Goal: Check status: Check status

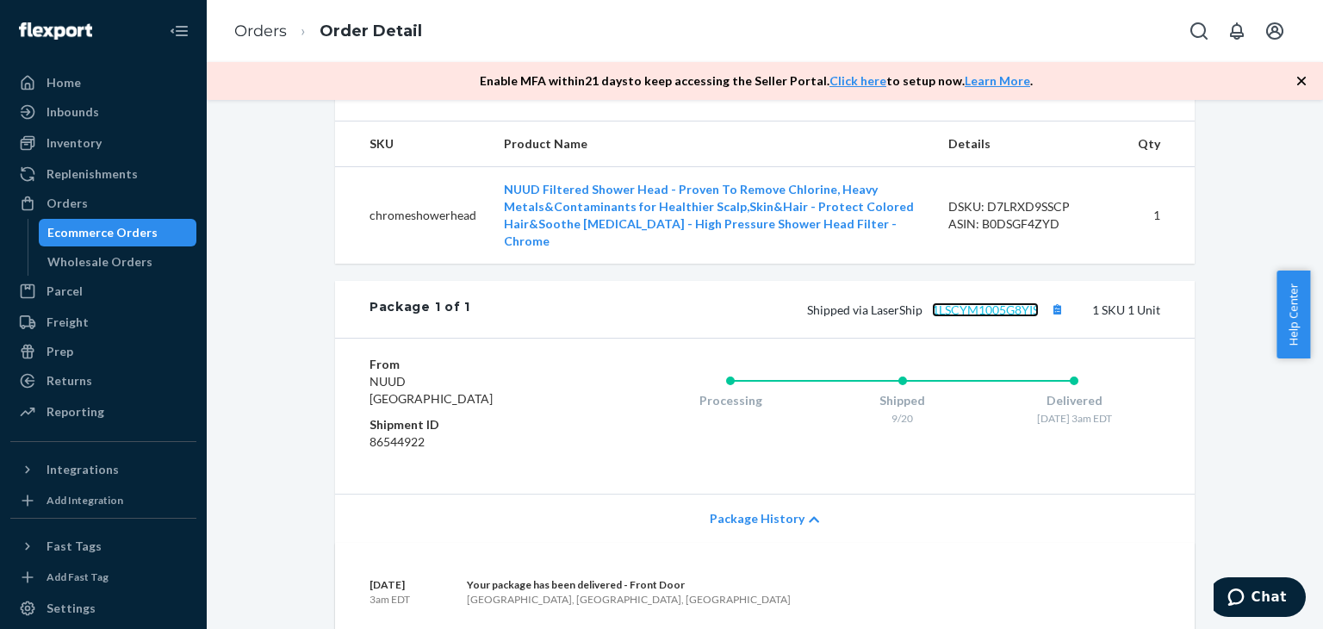
scroll to position [603, 0]
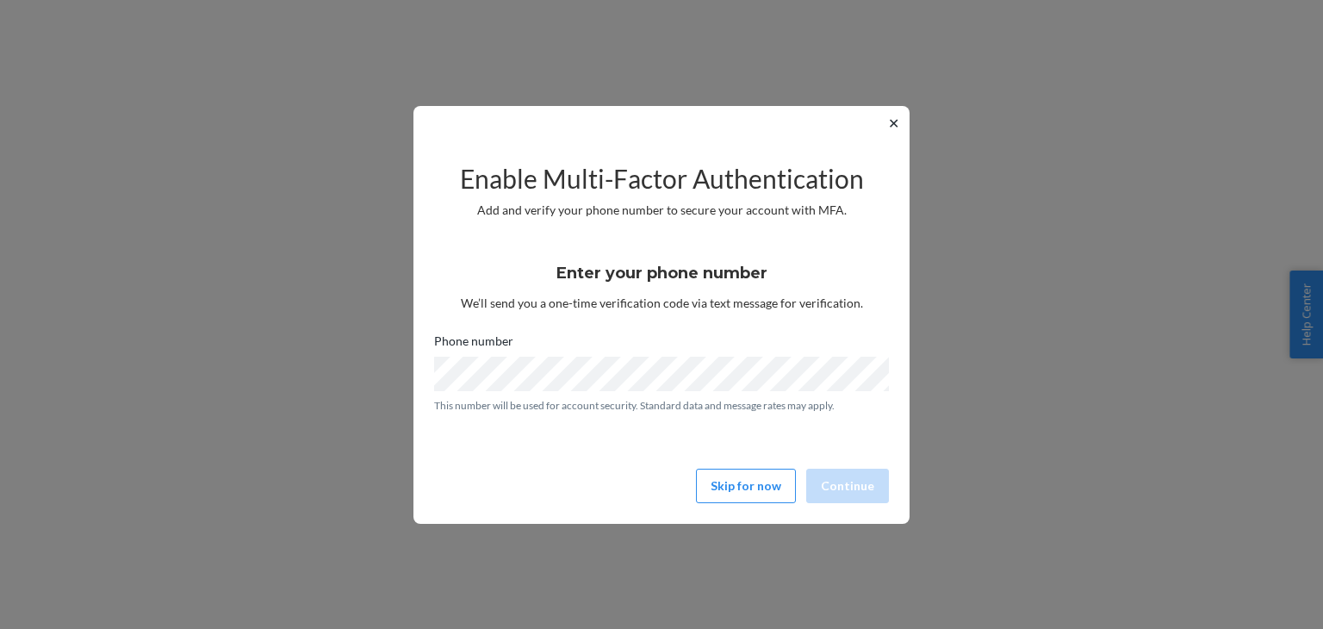
click at [896, 122] on button "✕" at bounding box center [893, 123] width 18 height 21
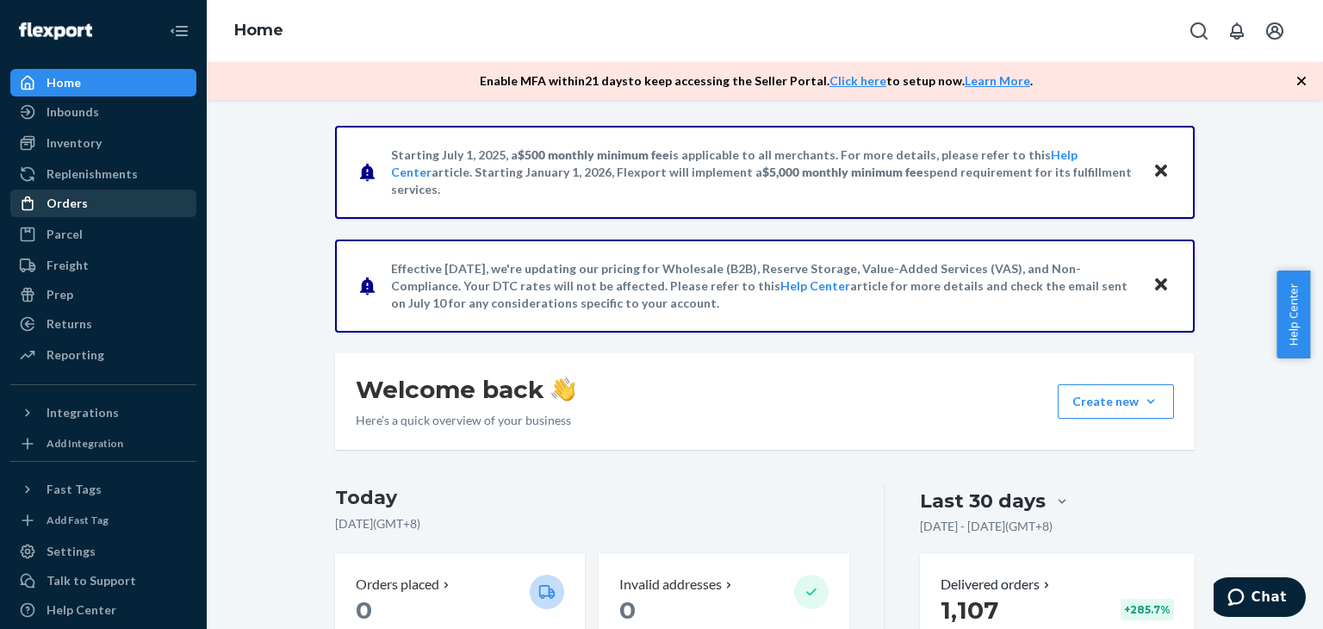
click at [109, 212] on div "Orders" at bounding box center [103, 203] width 183 height 24
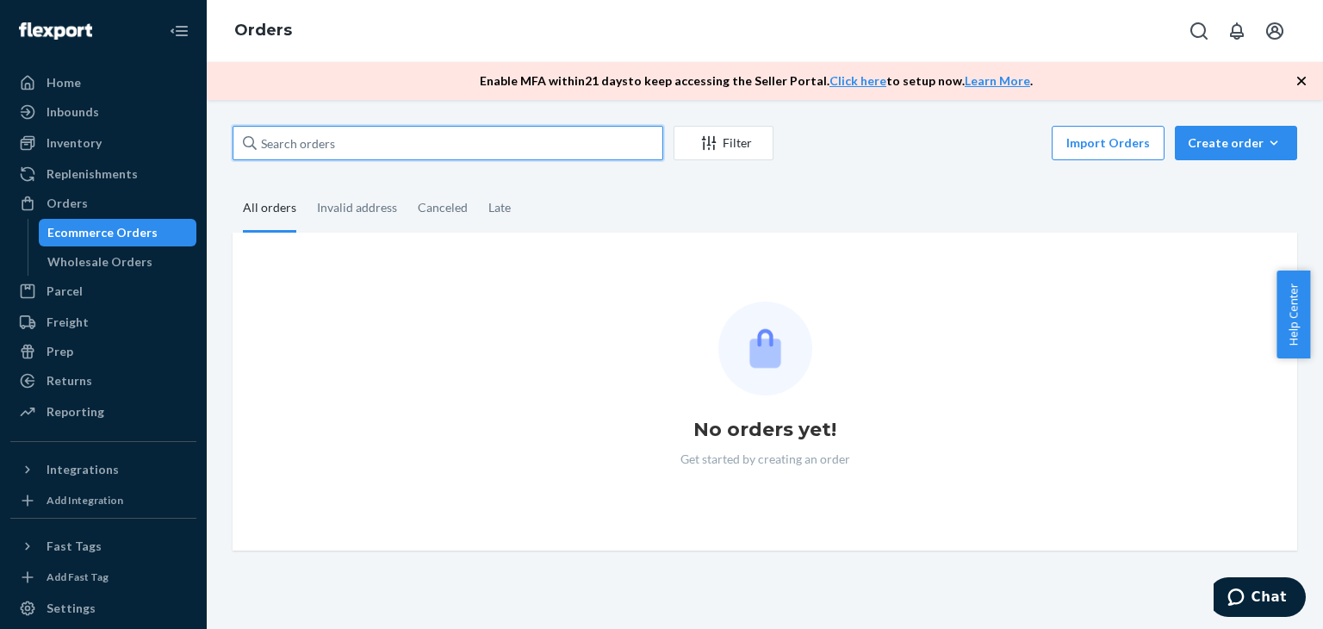
click at [411, 145] on input "text" at bounding box center [448, 143] width 431 height 34
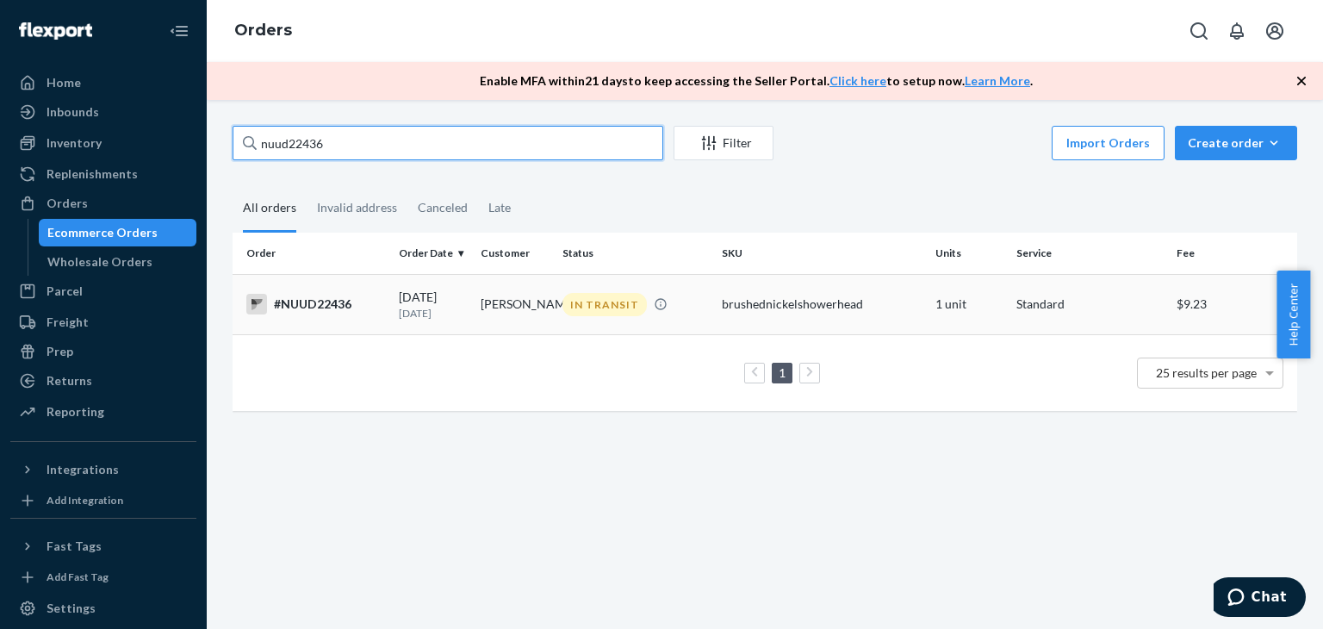
type input "nuud22436"
click at [392, 321] on td "[DATE] [DATE]" at bounding box center [433, 304] width 82 height 60
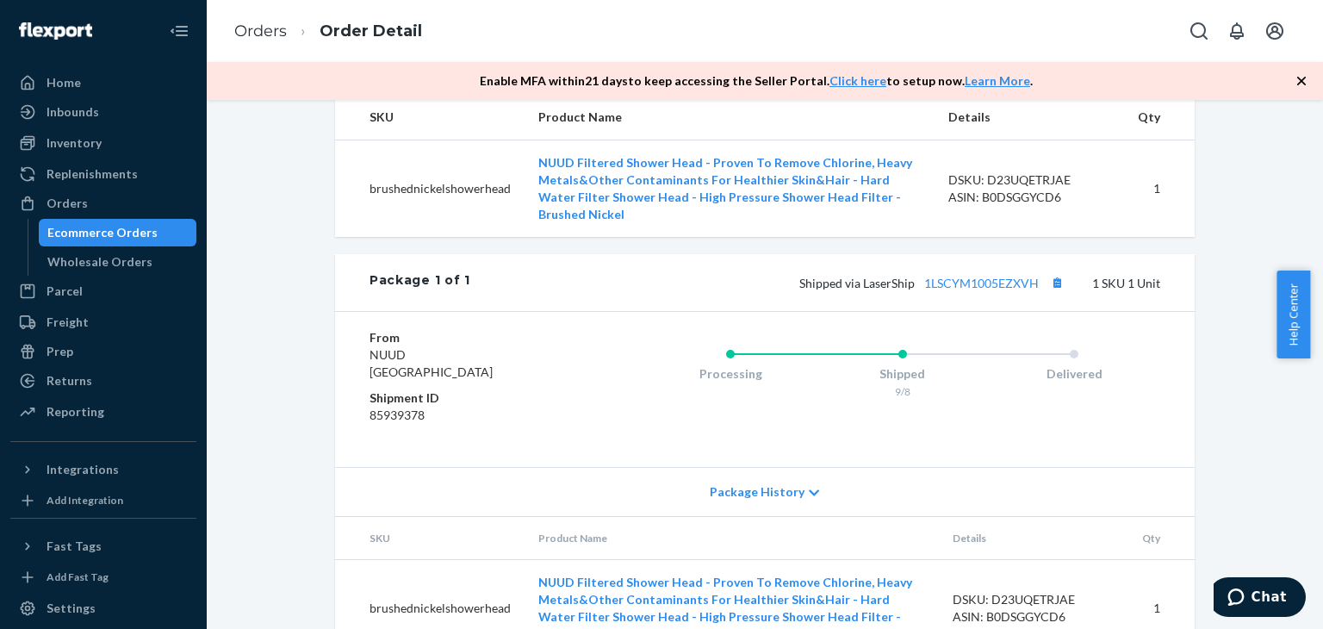
scroll to position [750, 0]
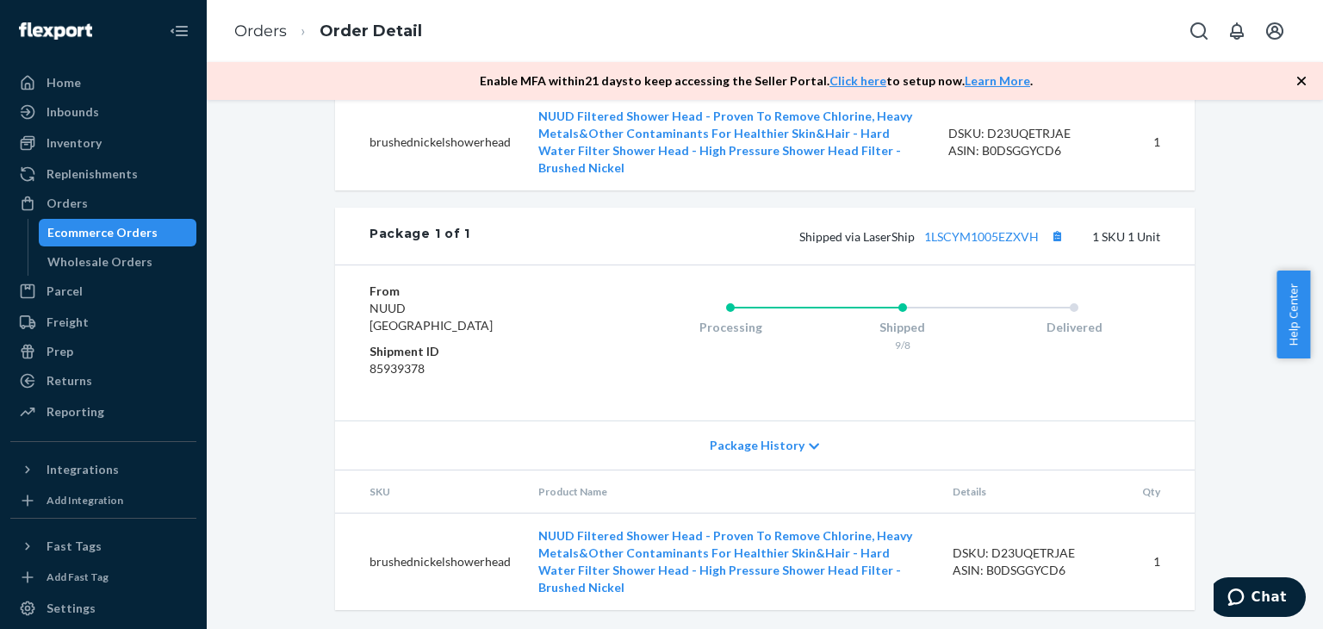
click at [753, 454] on span "Package History" at bounding box center [757, 445] width 95 height 17
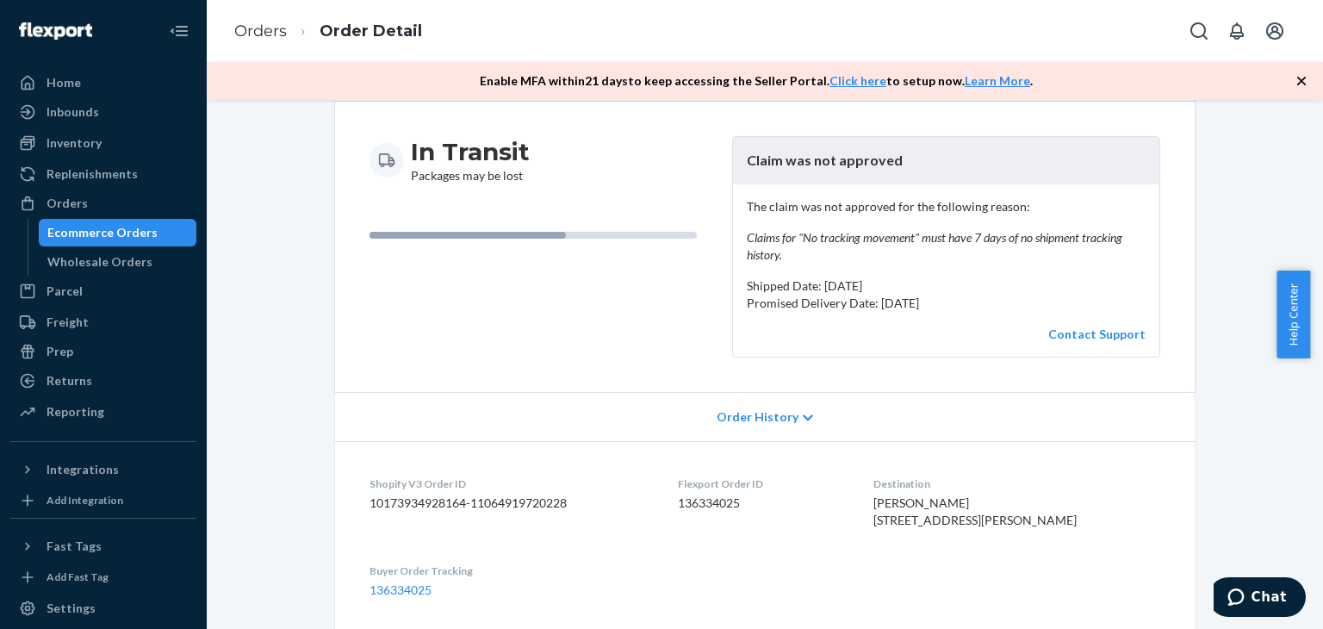
scroll to position [0, 0]
